Goal: Information Seeking & Learning: Find specific fact

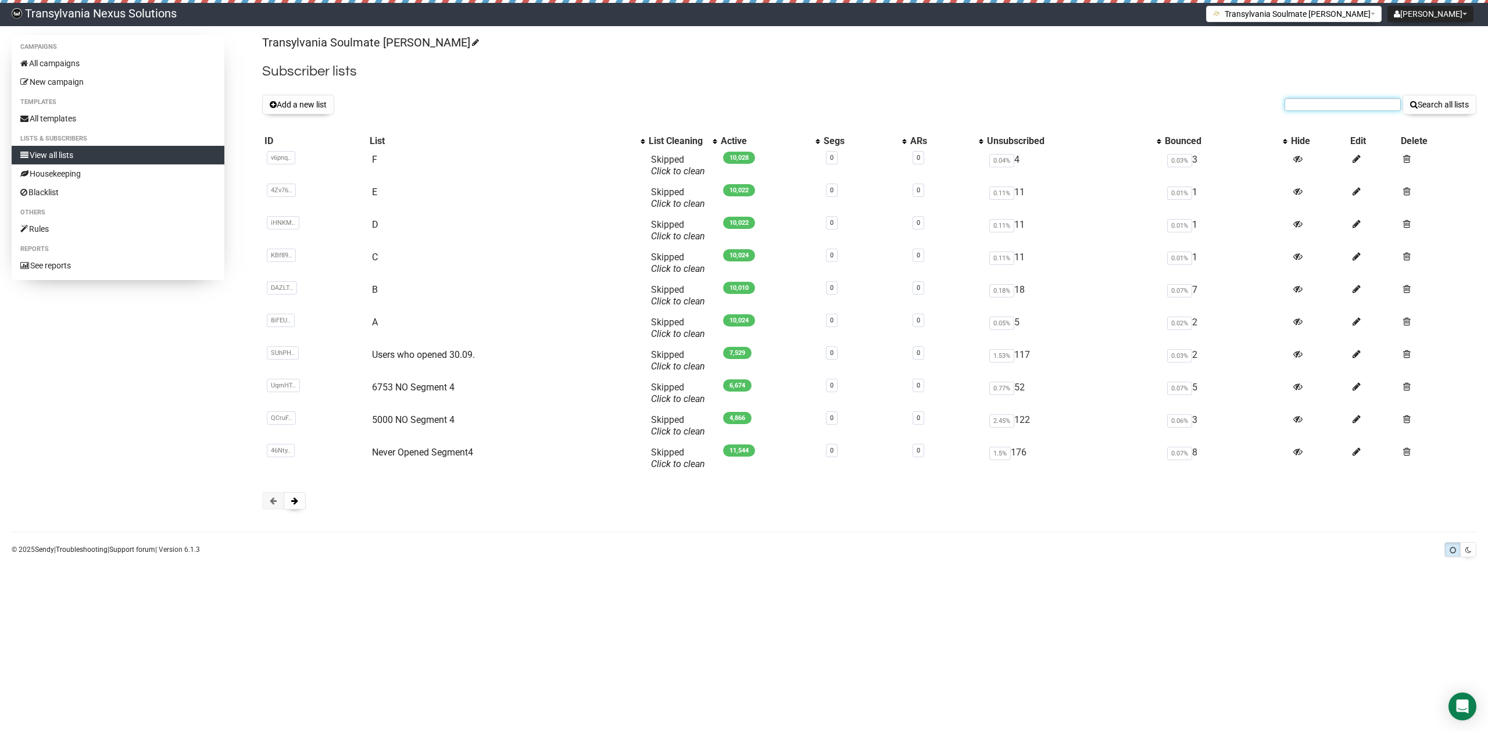
paste input "[EMAIL_ADDRESS][DOMAIN_NAME]"
type input "[EMAIL_ADDRESS][DOMAIN_NAME]"
click at [1451, 117] on div "Transylvania Soulmate Decoder Subscriber lists Add a new list toth1974anna@gmai…" at bounding box center [869, 278] width 1214 height 487
click at [1447, 108] on button "Search all lists" at bounding box center [1440, 105] width 74 height 20
click at [59, 57] on link "All campaigns" at bounding box center [118, 63] width 213 height 19
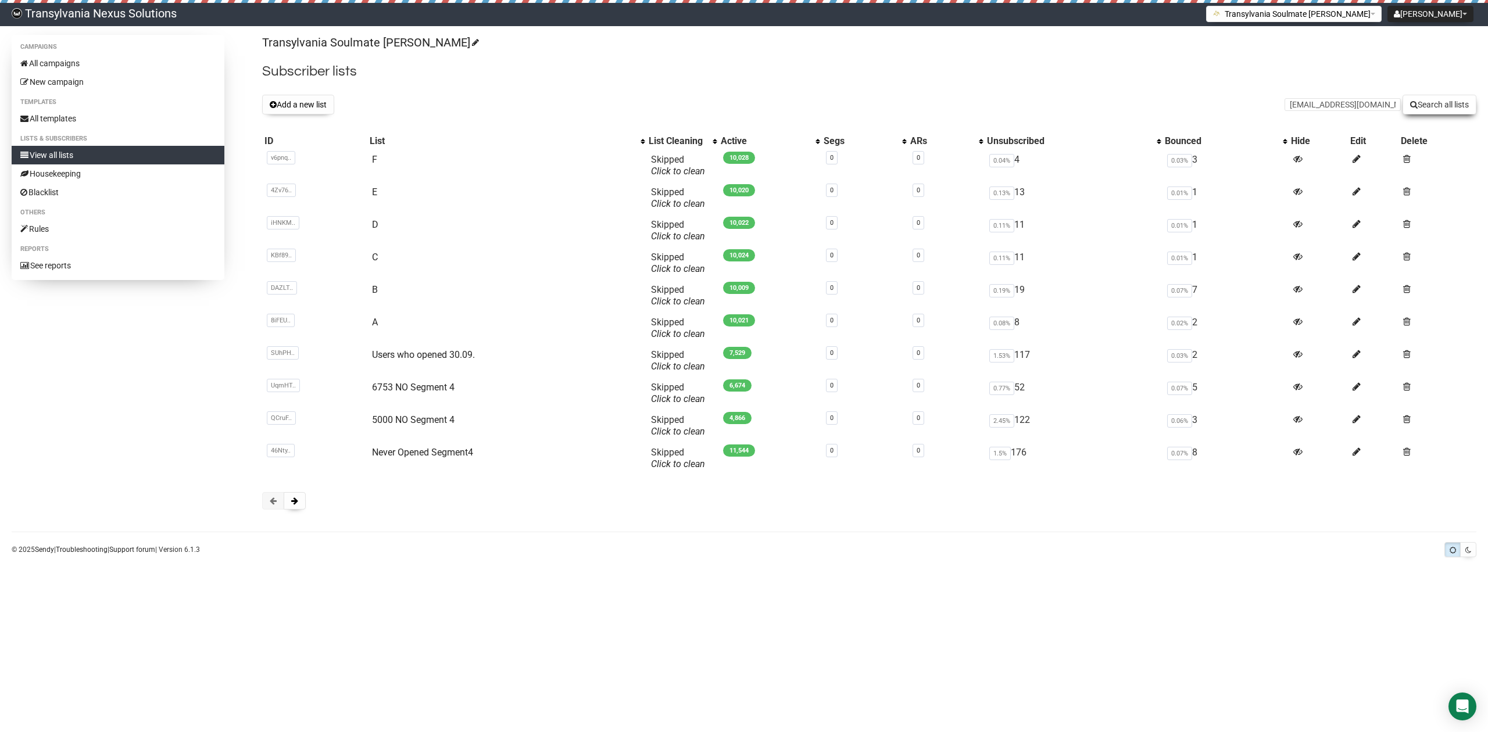
type input "[EMAIL_ADDRESS][DOMAIN_NAME]"
click at [1442, 105] on button "Search all lists" at bounding box center [1440, 105] width 74 height 20
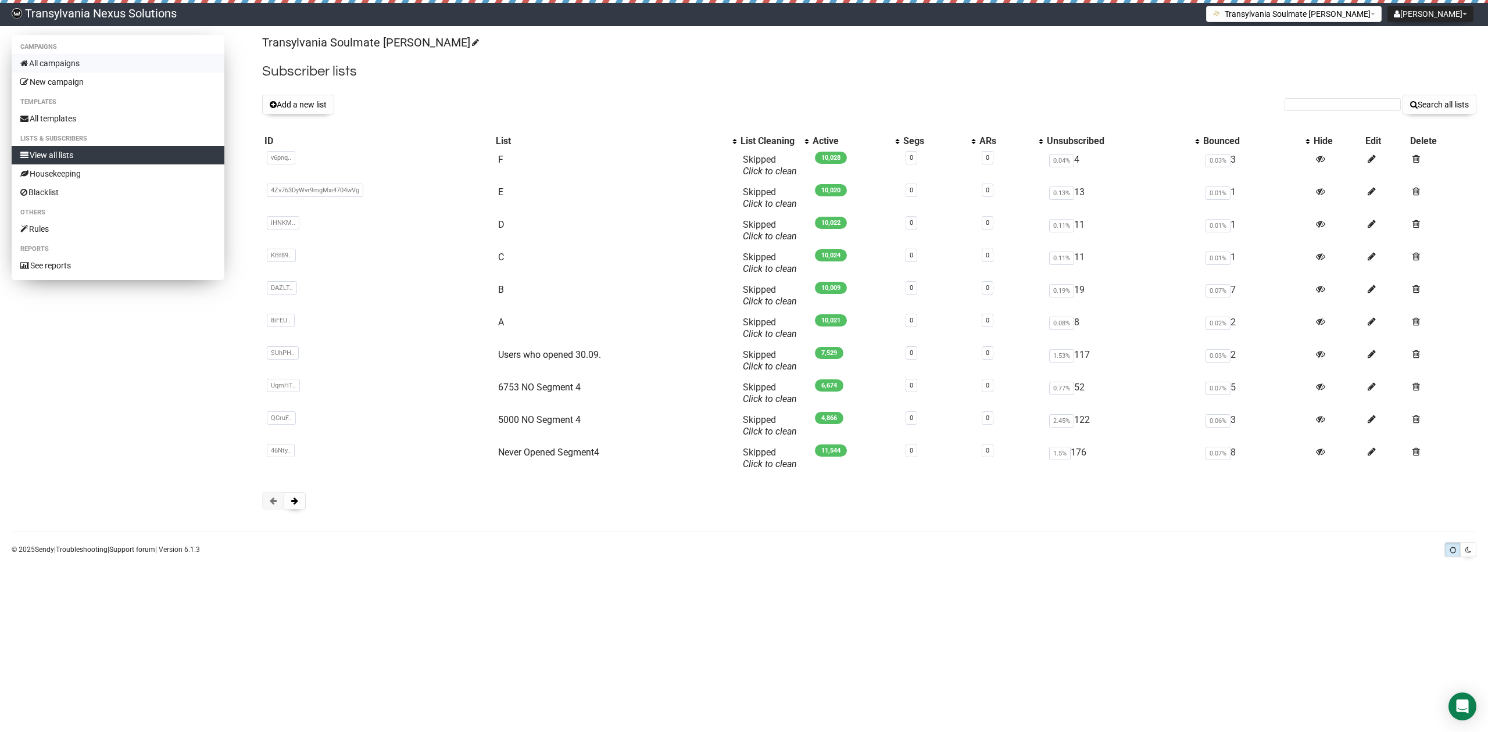
click at [84, 66] on link "All campaigns" at bounding box center [118, 63] width 213 height 19
